Goal: Complete application form

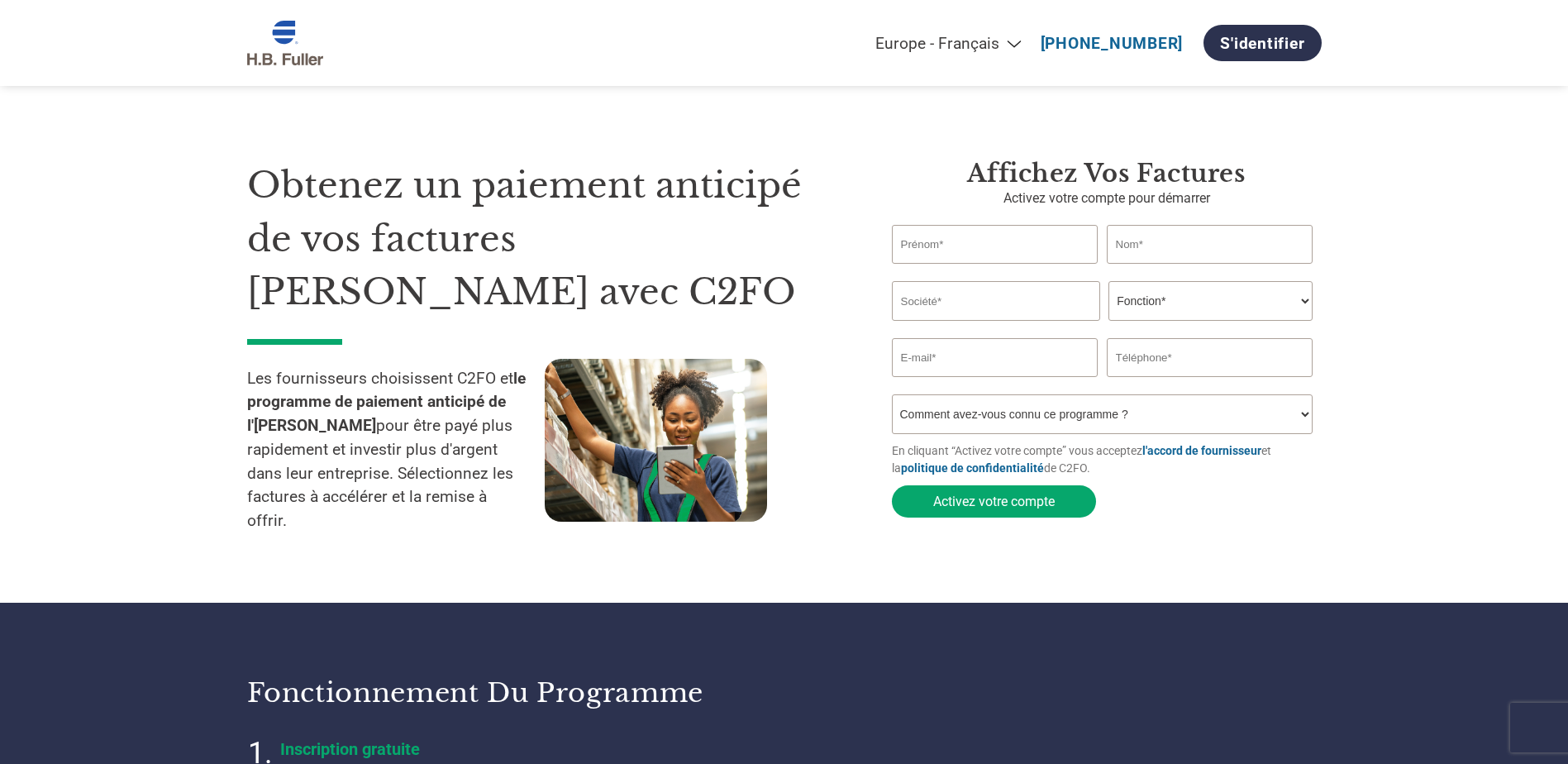
select select "fr-FR"
click at [970, 254] on input "text" at bounding box center [995, 243] width 207 height 39
drag, startPoint x: 956, startPoint y: 254, endPoint x: 982, endPoint y: 252, distance: 26.1
click at [956, 254] on input "text" at bounding box center [995, 243] width 207 height 39
type input "[PERSON_NAME]"
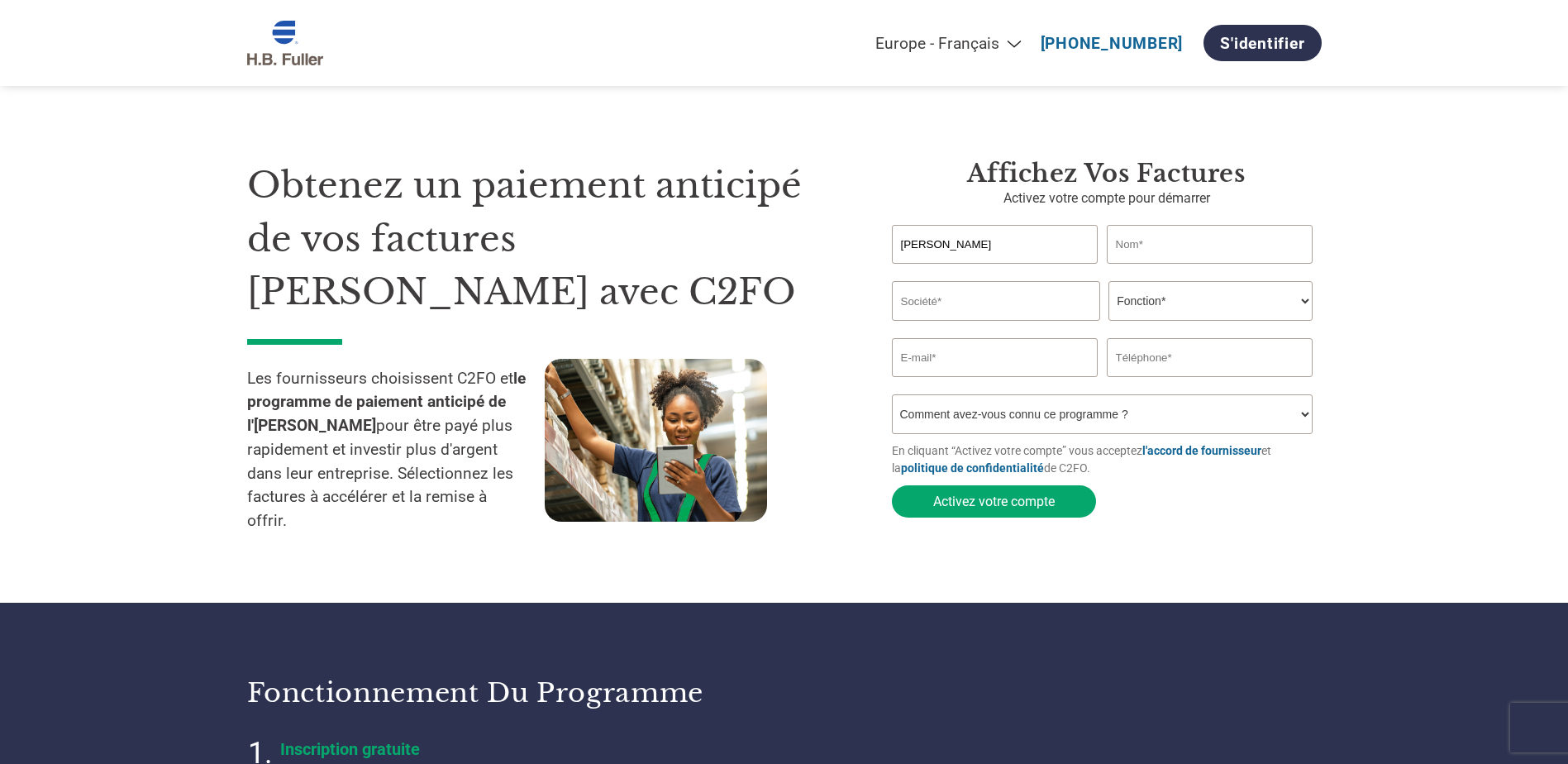
click at [1183, 248] on input "text" at bounding box center [1211, 243] width 207 height 39
type input "Cretien"
click at [999, 252] on input "[PERSON_NAME]" at bounding box center [995, 243] width 207 height 39
drag, startPoint x: 785, startPoint y: 241, endPoint x: 582, endPoint y: 235, distance: 203.1
click at [588, 240] on div "Obtenez un paiement anticipé de vos factures [PERSON_NAME] avec C2FO Les fourni…" at bounding box center [784, 321] width 1075 height 457
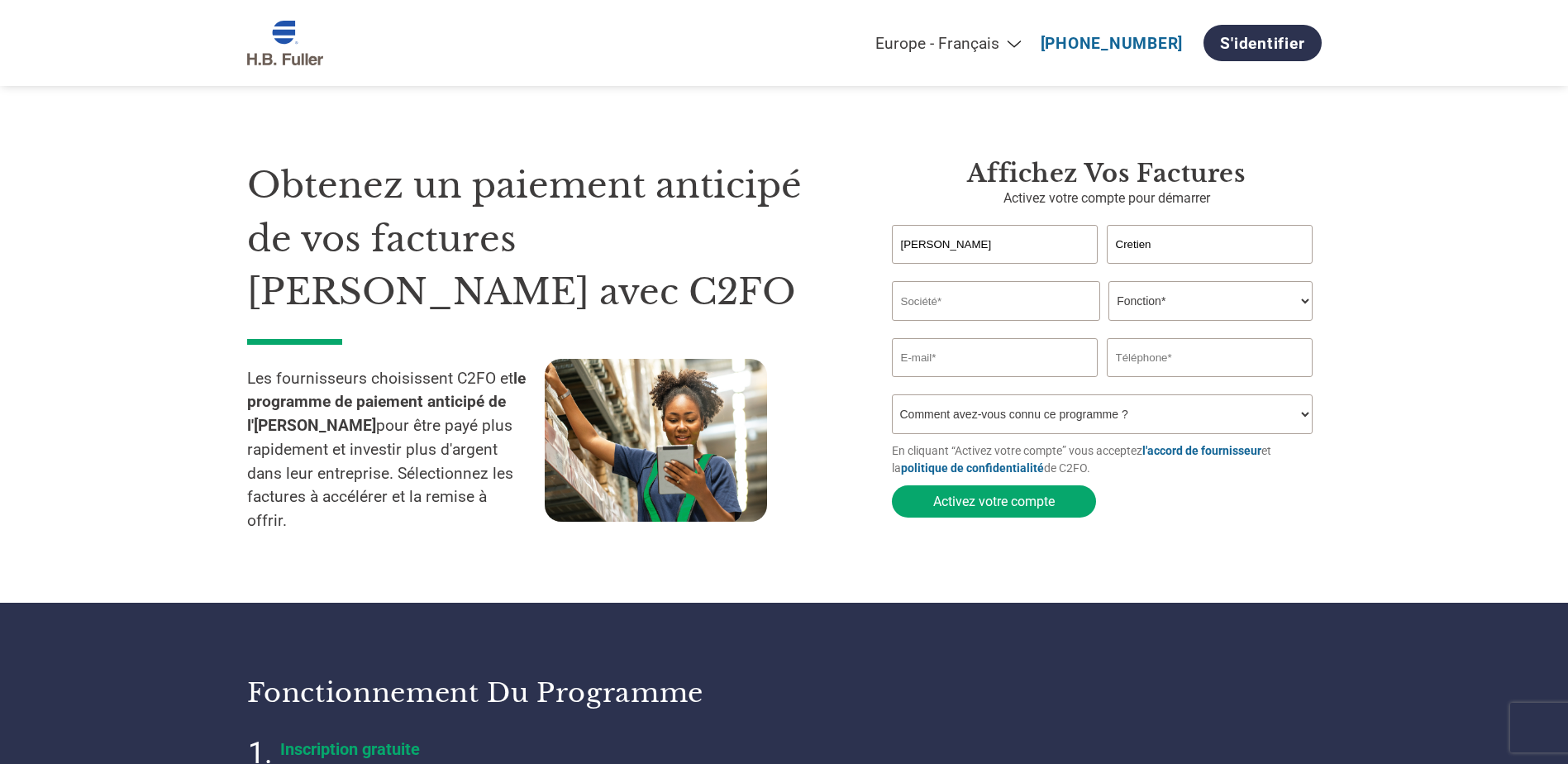
type input "[PERSON_NAME]"
drag, startPoint x: 1166, startPoint y: 250, endPoint x: 1185, endPoint y: 251, distance: 19.0
click at [1166, 251] on input "Cretien" at bounding box center [1211, 243] width 207 height 39
drag, startPoint x: 1071, startPoint y: 242, endPoint x: 922, endPoint y: 231, distance: 149.4
click at [956, 242] on div "[PERSON_NAME]" at bounding box center [1106, 243] width 430 height 39
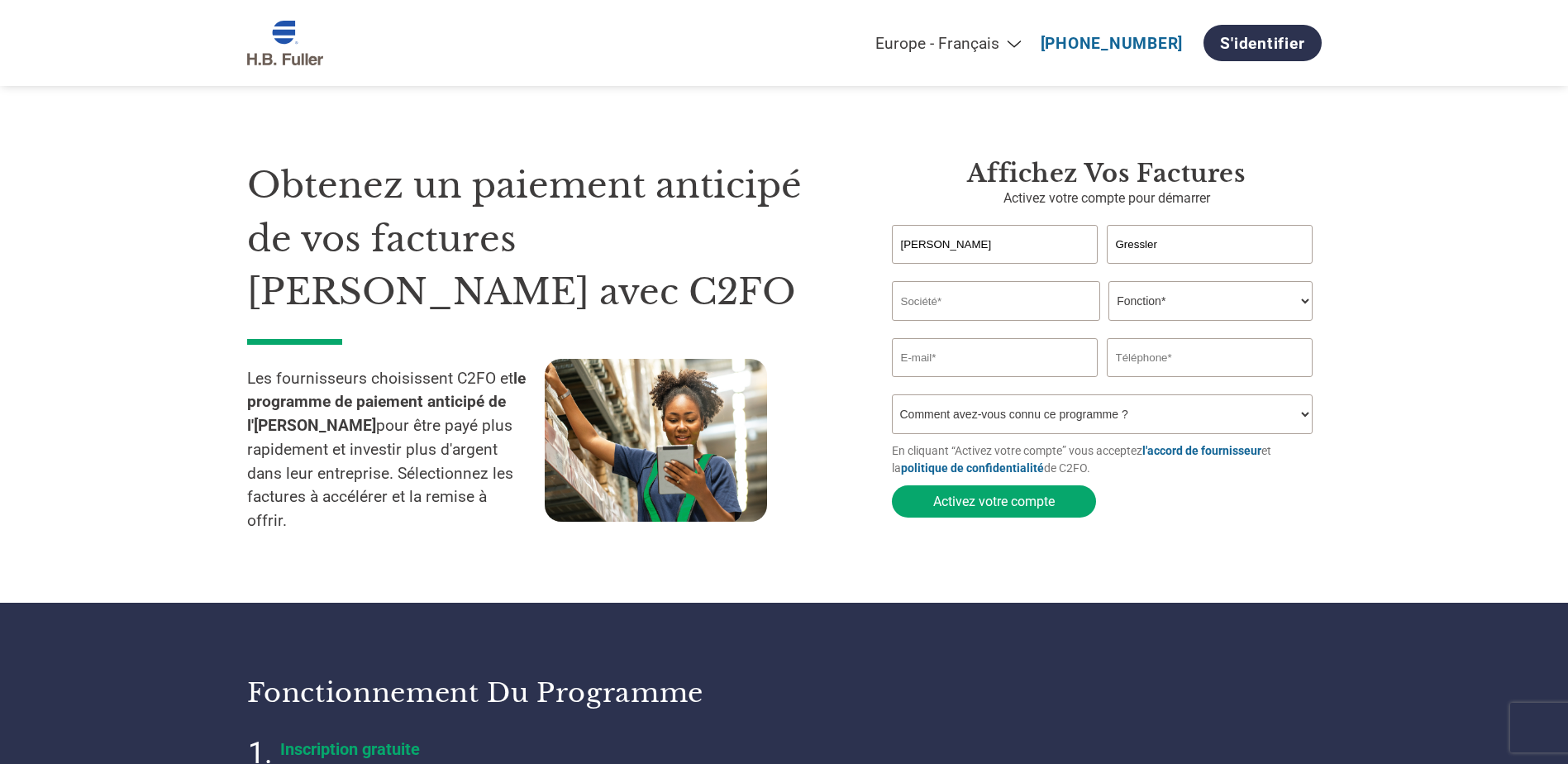
type input "Gressler"
click at [921, 307] on input "text" at bounding box center [996, 301] width 208 height 40
type input "Smurfit Westrock"
click at [1206, 313] on select "Fonction* Directeur administratif et financier Responsable crédit Contrôleur de…" at bounding box center [1211, 301] width 204 height 40
select select "OTHER"
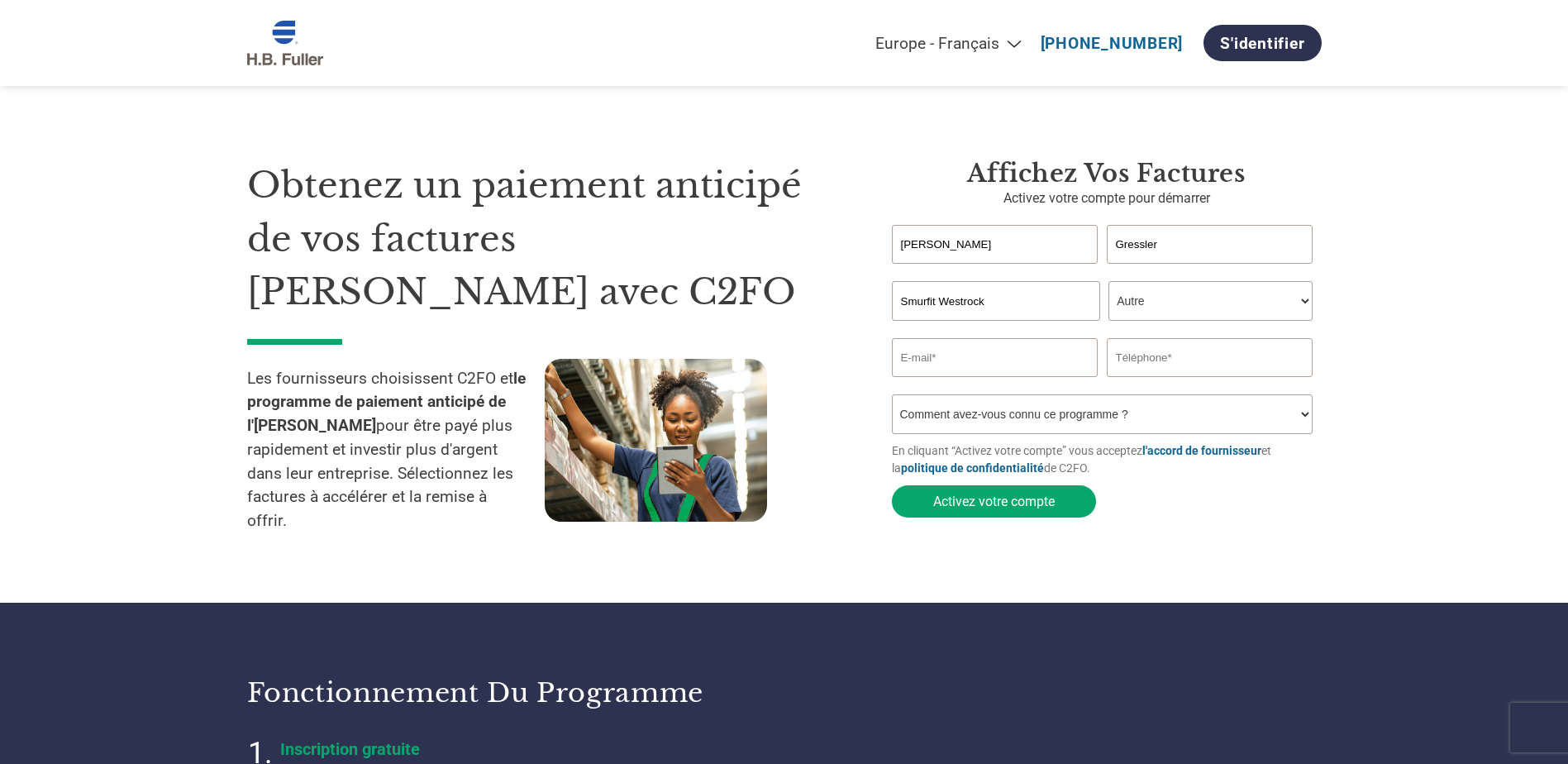
click at [1109, 283] on select "Fonction* Directeur administratif et financier Responsable crédit Contrôleur de…" at bounding box center [1211, 301] width 204 height 40
click at [956, 366] on input "email" at bounding box center [995, 357] width 207 height 39
click at [1055, 362] on input "[PERSON_NAME][EMAIL_ADDRESS][DOMAIN_NAME]" at bounding box center [995, 357] width 207 height 39
type input "[PERSON_NAME][EMAIL_ADDRESS][DOMAIN_NAME]"
click at [1149, 350] on input "text" at bounding box center [1211, 357] width 207 height 39
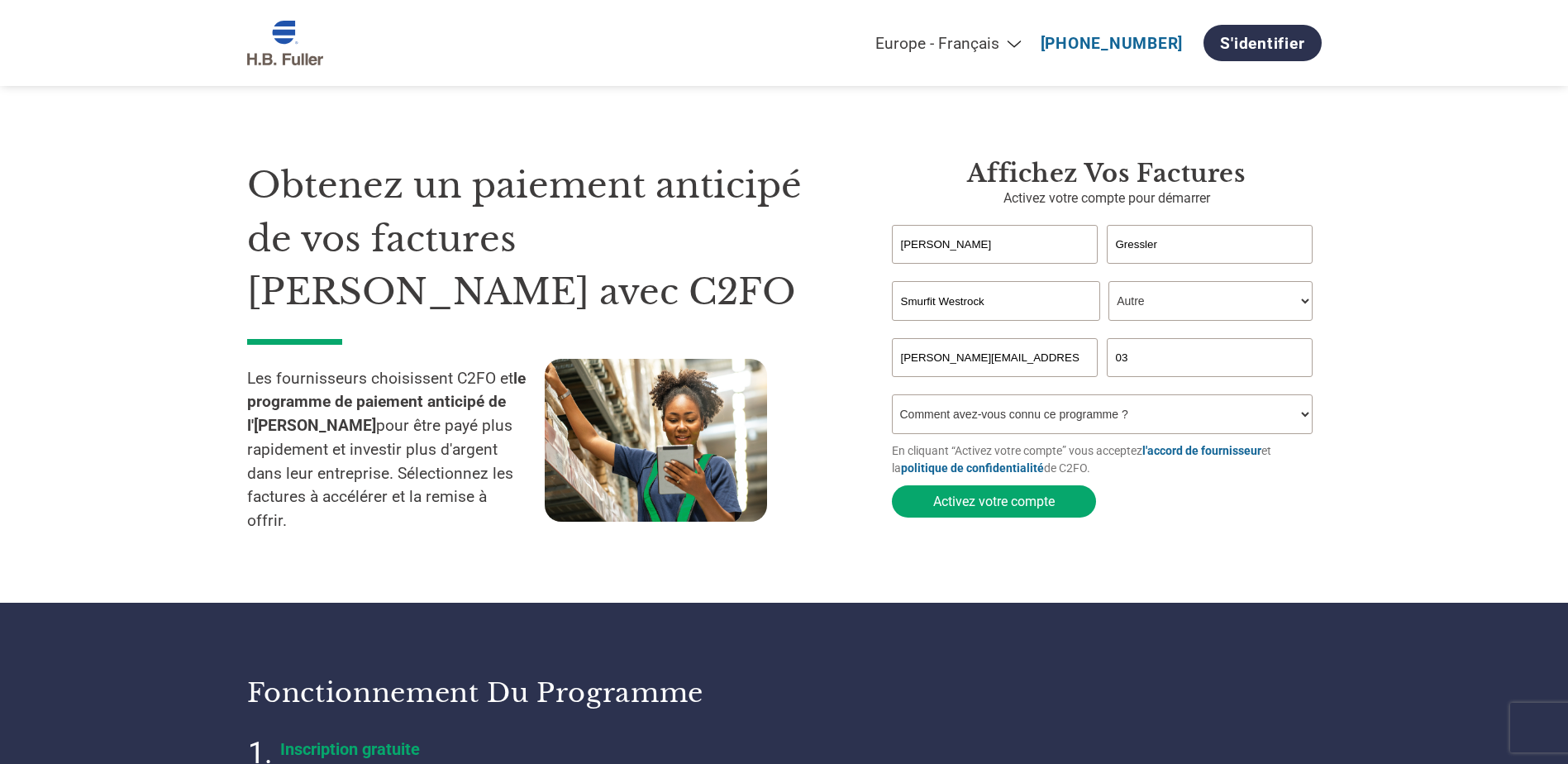
type input "0389214250"
click at [1059, 415] on select "Comment avez-vous connu ce programme ? Par courrier Par e-mail Sur les réseaux …" at bounding box center [1103, 414] width 422 height 40
select select "Email"
click at [892, 400] on select "Comment avez-vous connu ce programme ? Par courrier Par e-mail Sur les réseaux …" at bounding box center [1103, 414] width 422 height 40
click at [1000, 503] on button "Activez votre compte" at bounding box center [993, 501] width 204 height 32
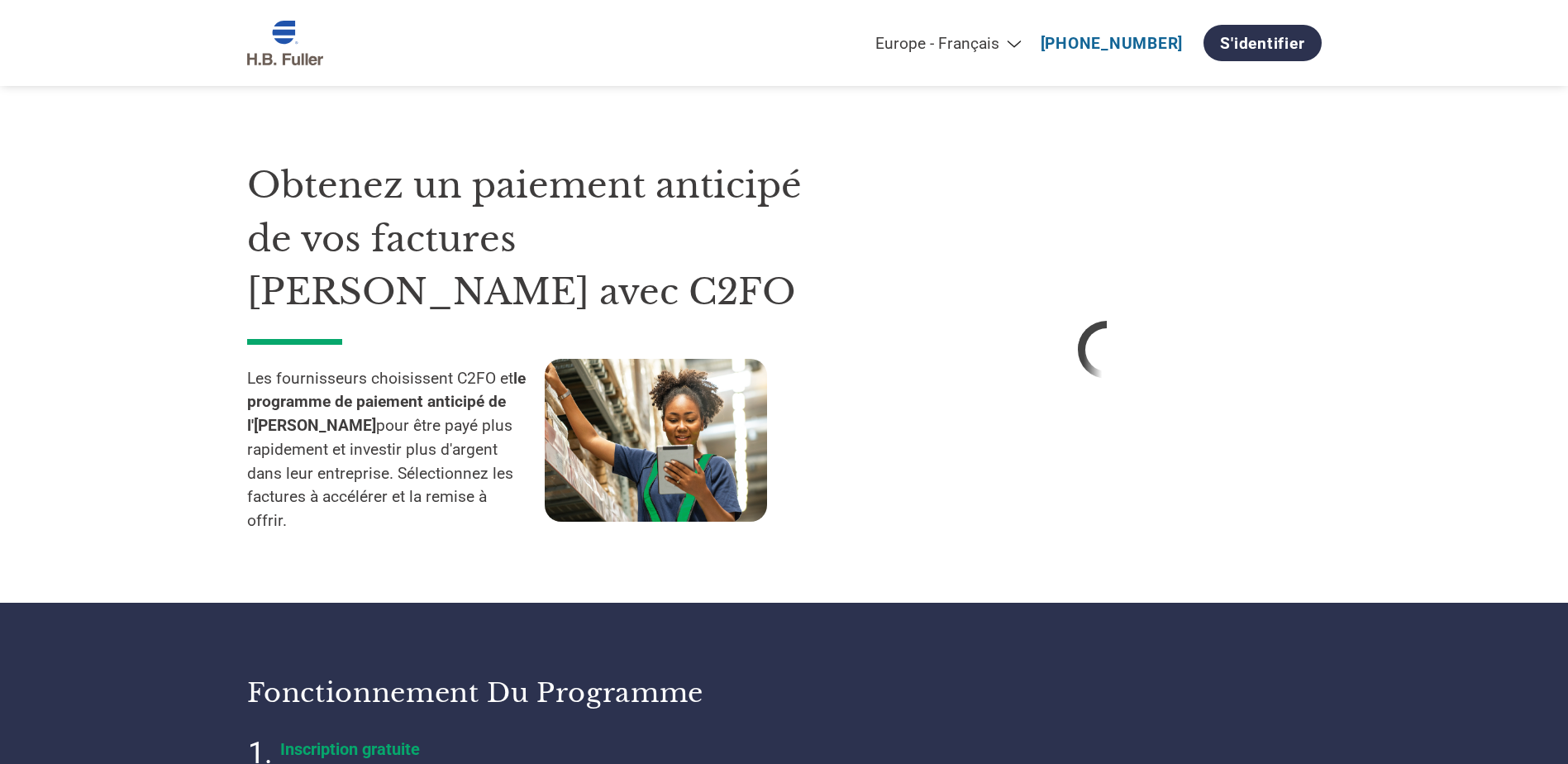
select select "fr-FR"
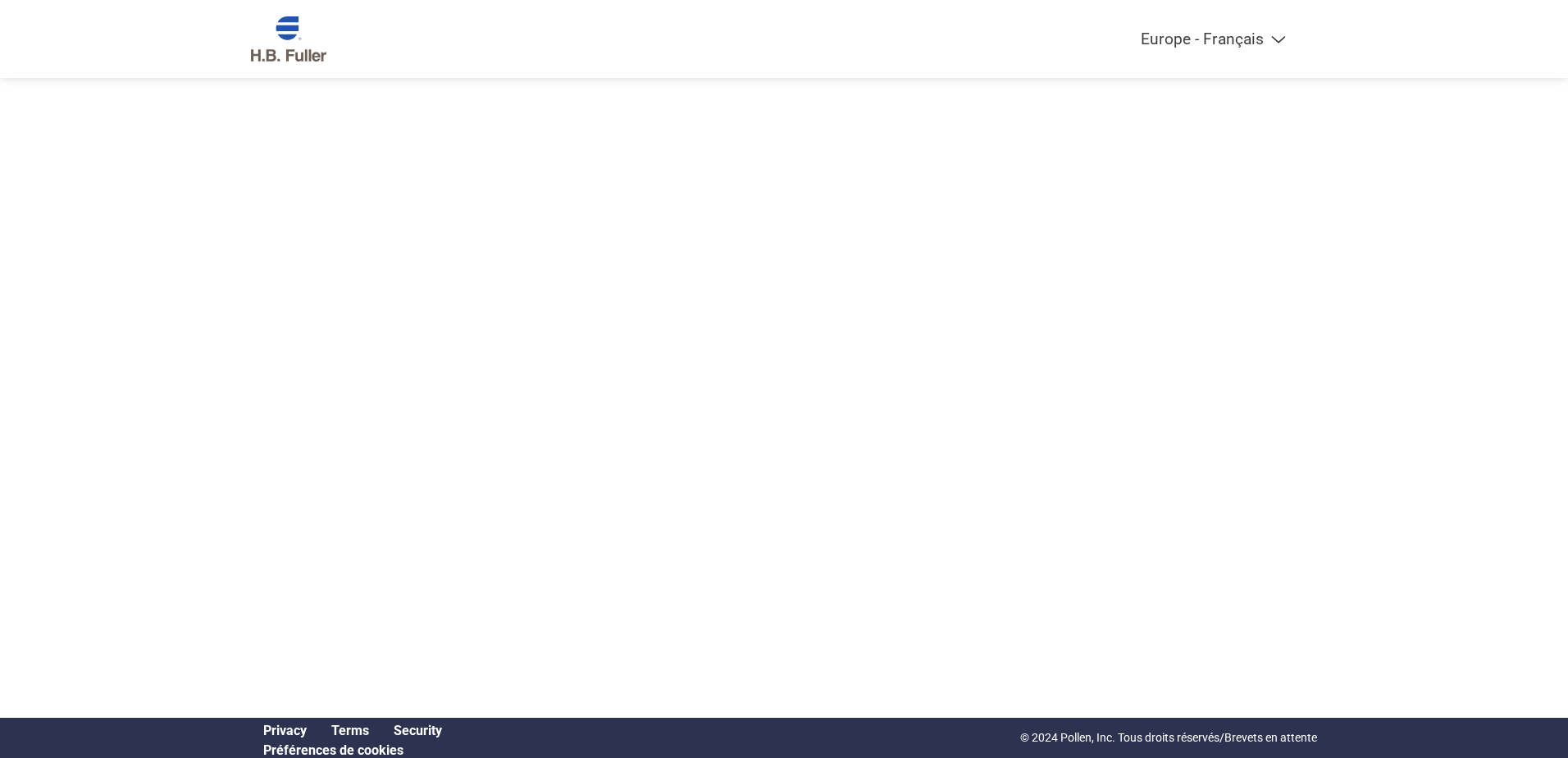
select select "fr-FR"
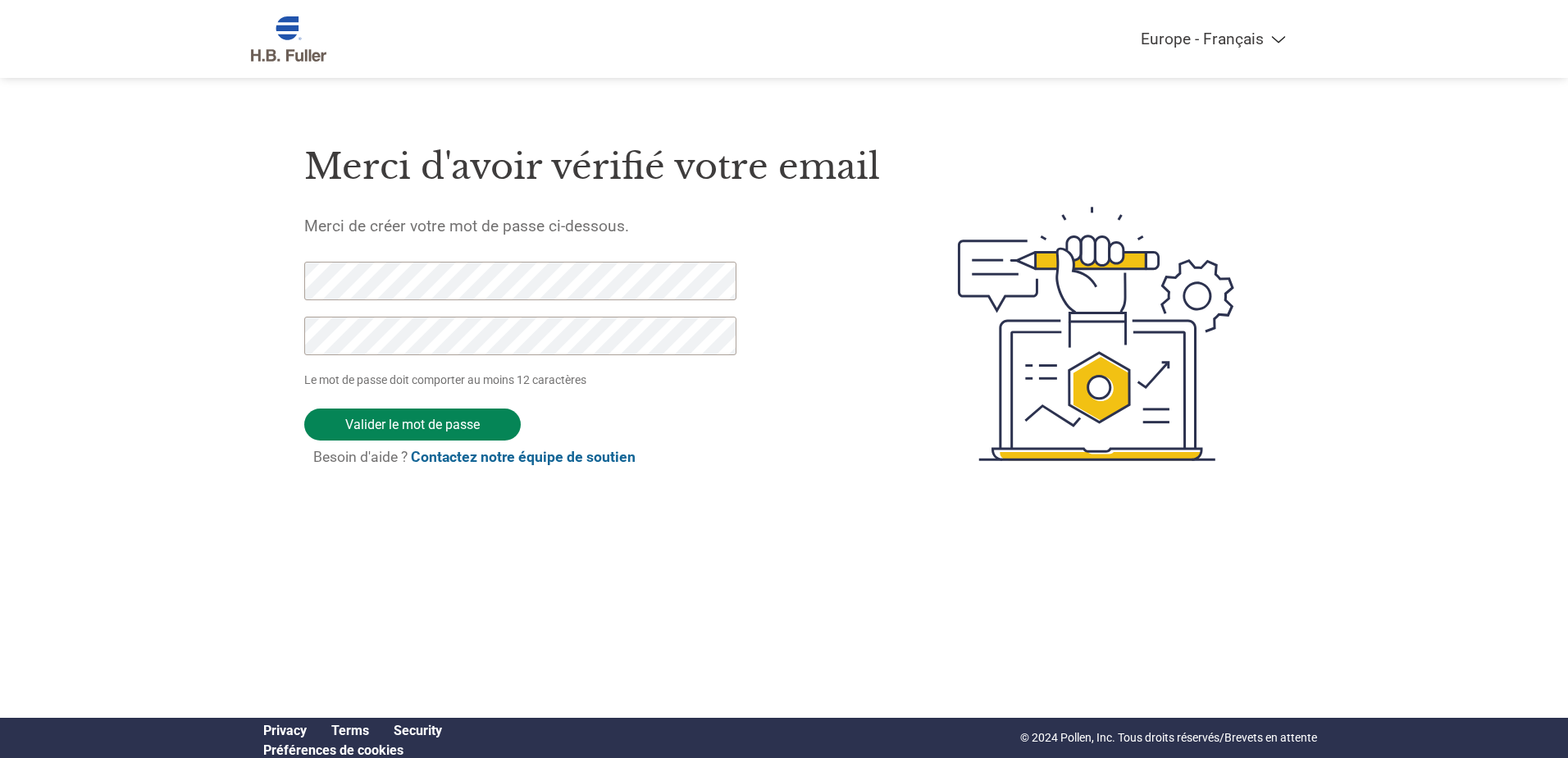
click at [425, 423] on input "Valider le mot de passe" at bounding box center [412, 424] width 216 height 32
